Goal: Find specific page/section: Find specific page/section

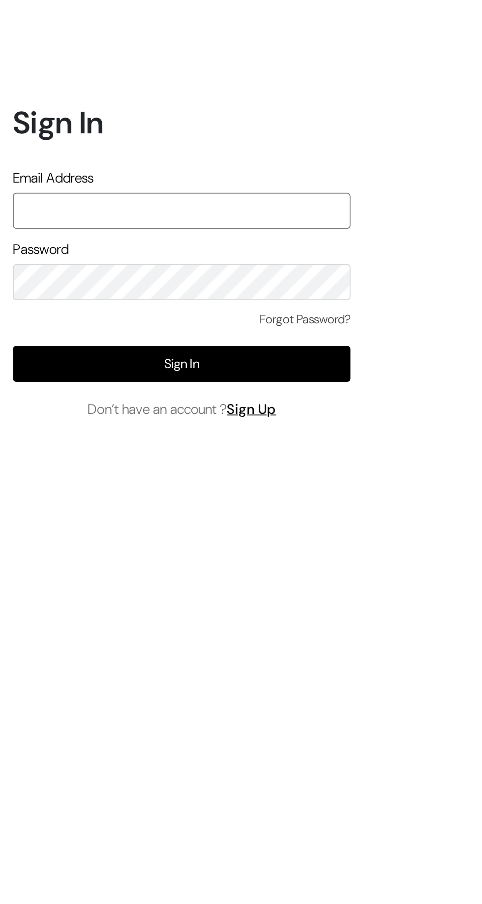
click at [99, 429] on input "text" at bounding box center [103, 418] width 193 height 21
type input "animeshgiri506@gmail.com"
click at [43, 516] on button "Sign In" at bounding box center [103, 506] width 193 height 21
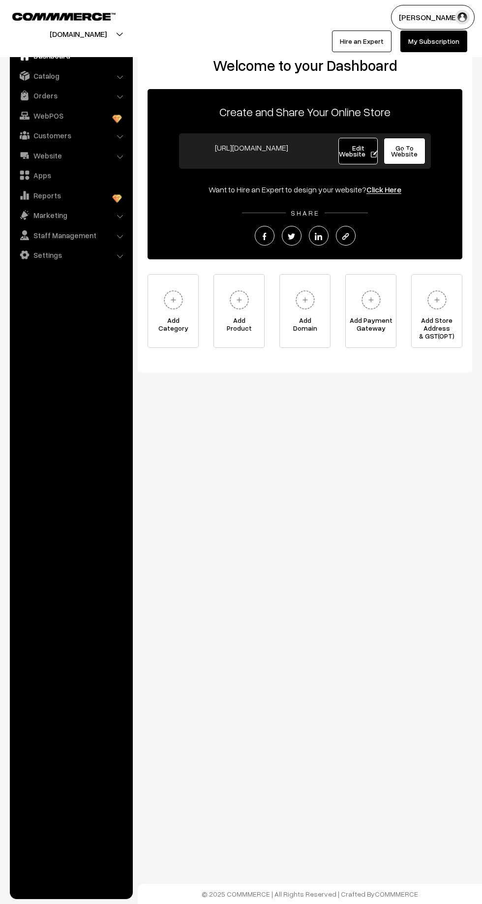
click at [40, 100] on link "Orders" at bounding box center [70, 96] width 117 height 18
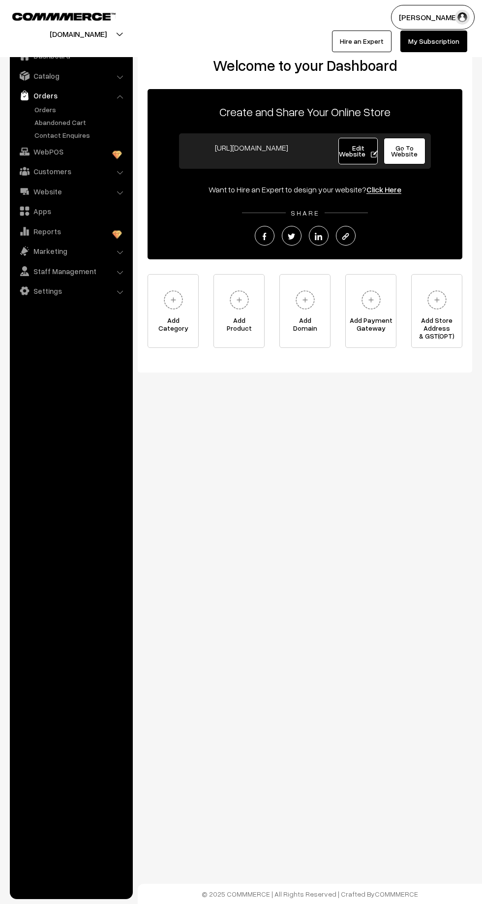
click at [41, 109] on link "Orders" at bounding box center [80, 109] width 97 height 10
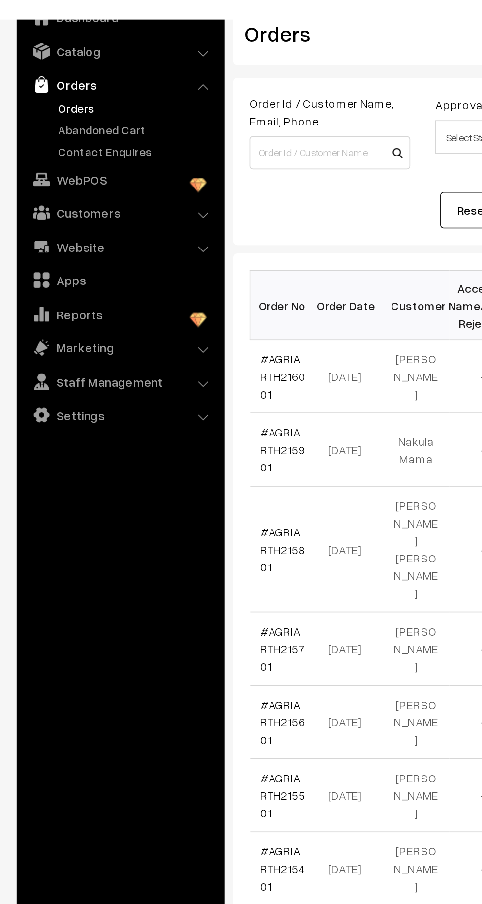
click at [46, 122] on link "Abandoned Cart" at bounding box center [80, 122] width 97 height 10
